Goal: Transaction & Acquisition: Obtain resource

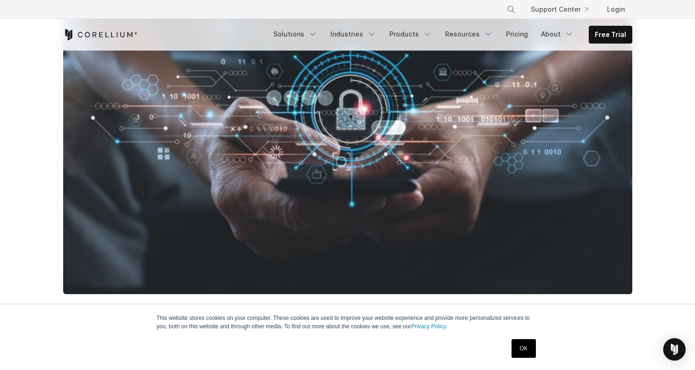
scroll to position [352, 0]
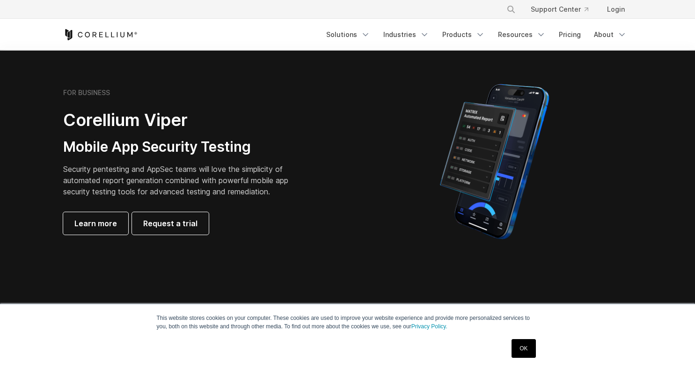
scroll to position [191, 0]
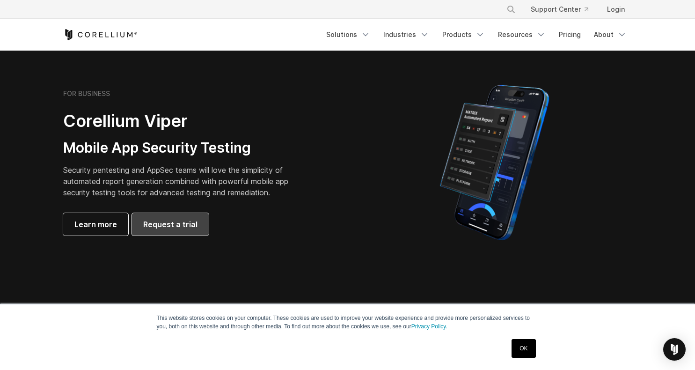
click at [189, 229] on span "Request a trial" at bounding box center [170, 224] width 54 height 11
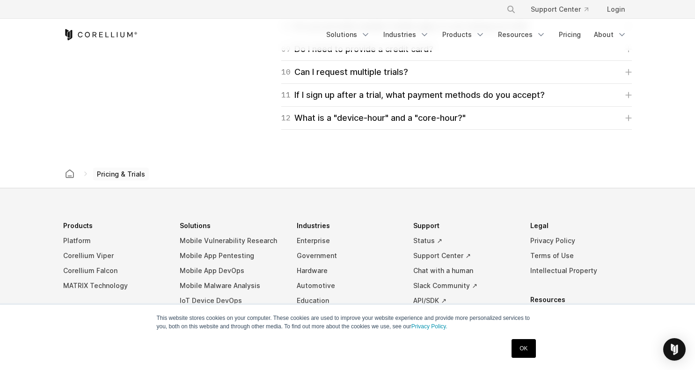
scroll to position [1559, 0]
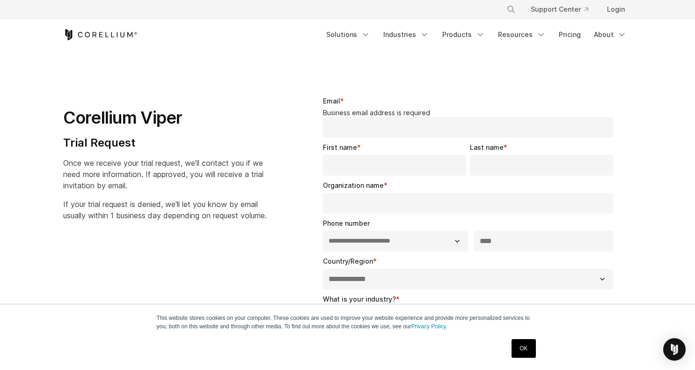
select select "**"
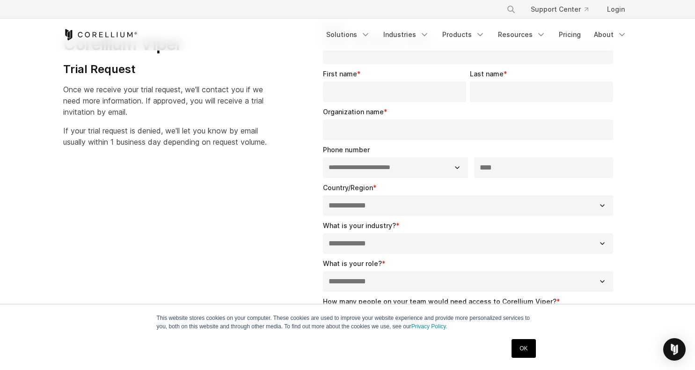
scroll to position [87, 0]
